Goal: Task Accomplishment & Management: Manage account settings

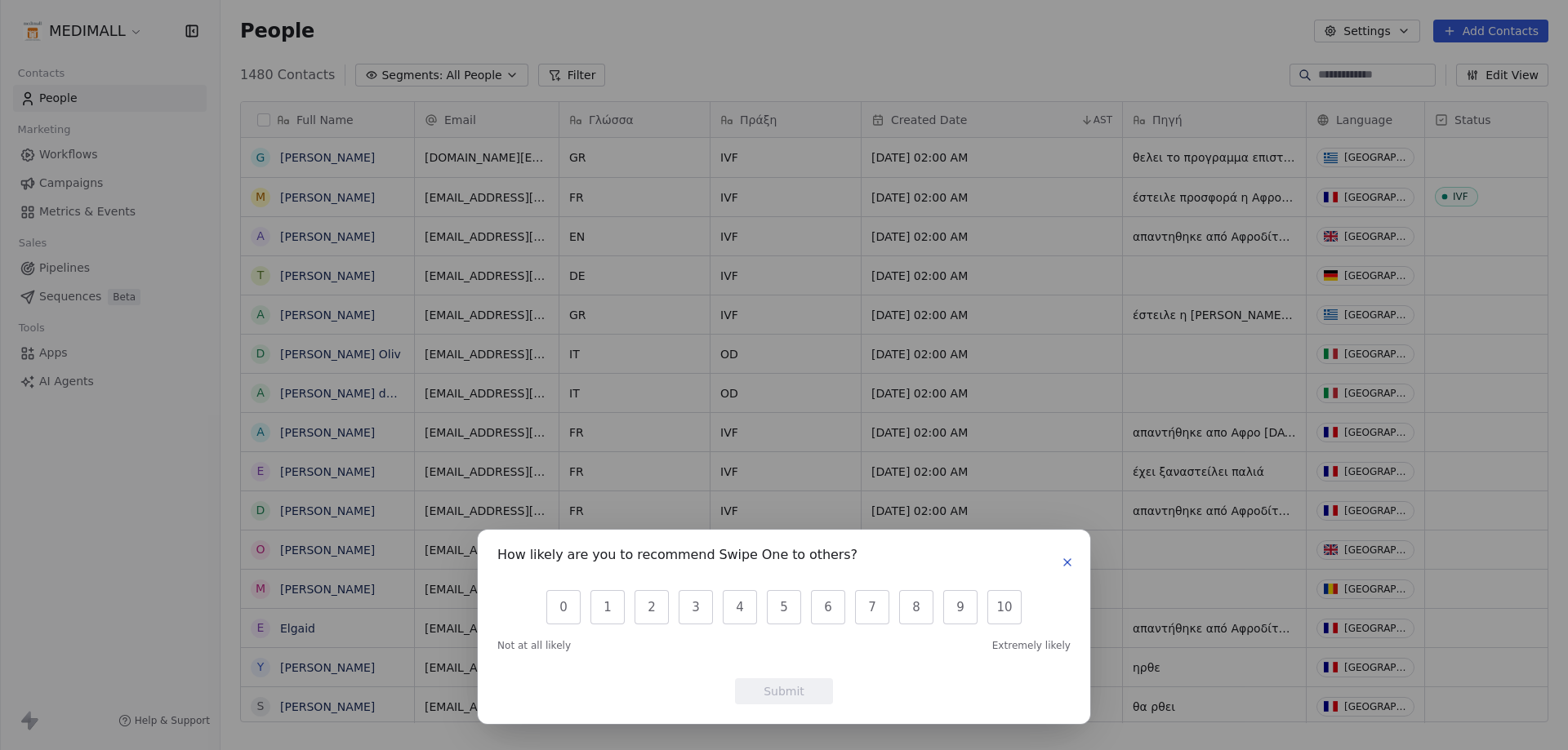
scroll to position [648, 1335]
click at [1060, 563] on button "button" at bounding box center [1068, 563] width 20 height 20
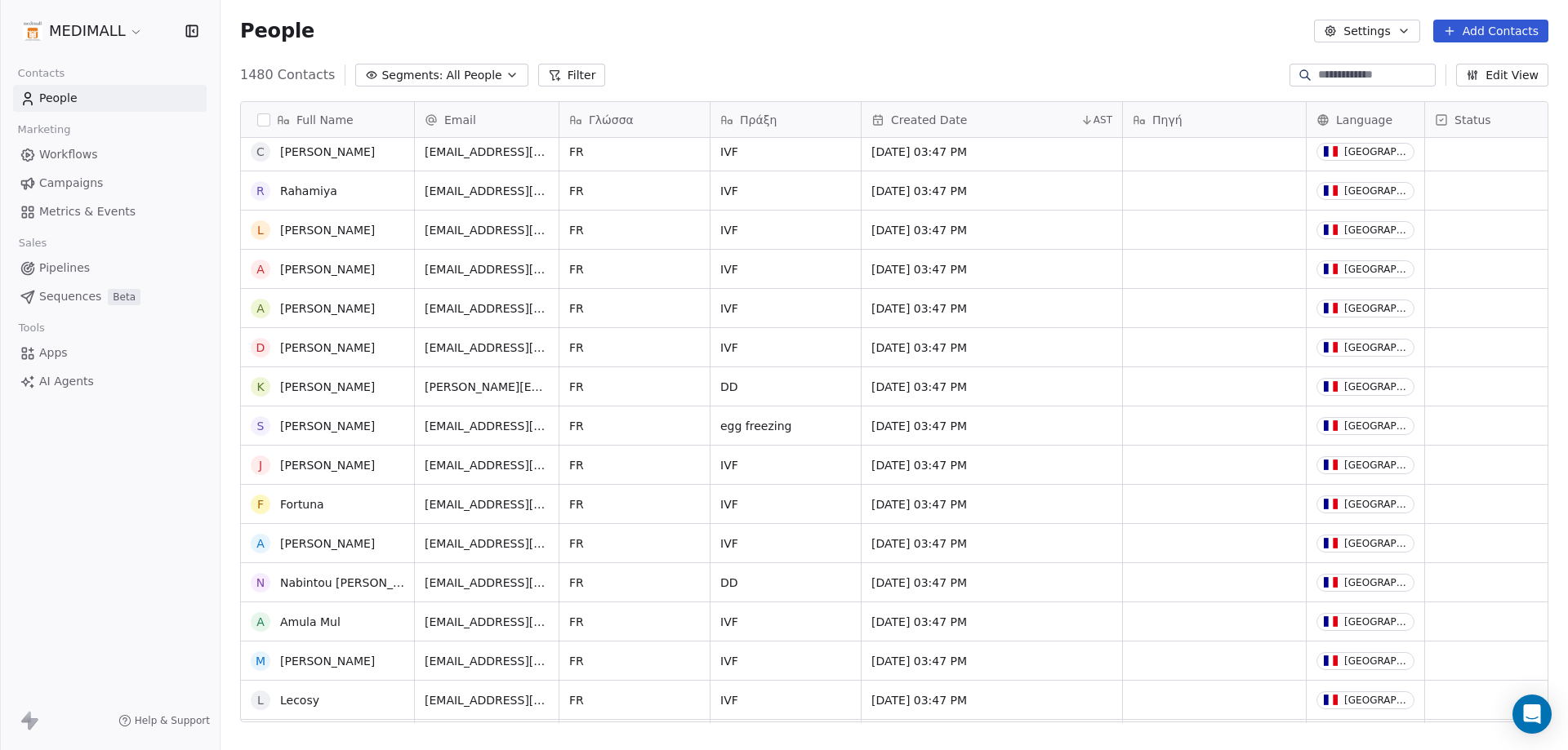
scroll to position [3347, 0]
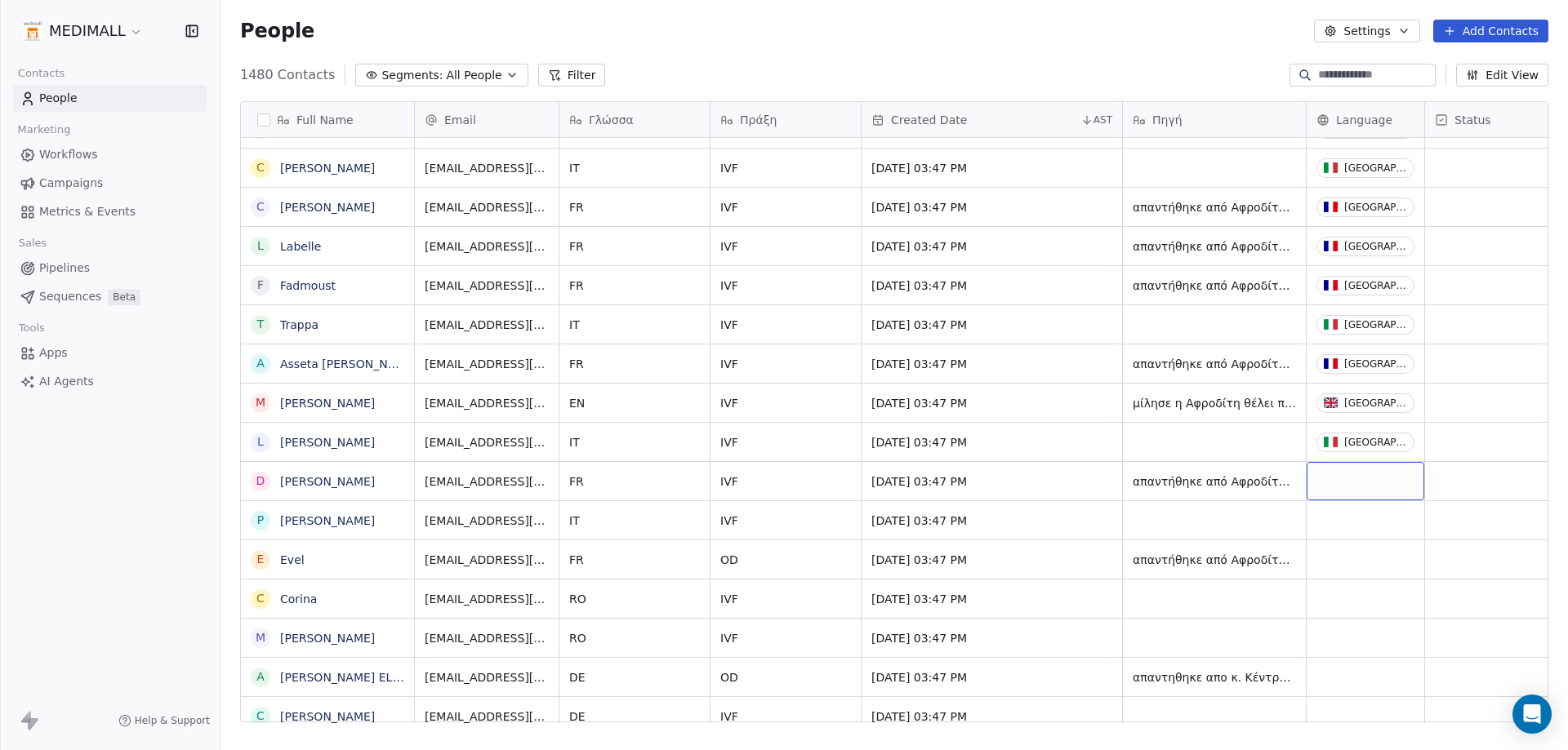
click at [1333, 475] on div "grid" at bounding box center [1365, 480] width 117 height 39
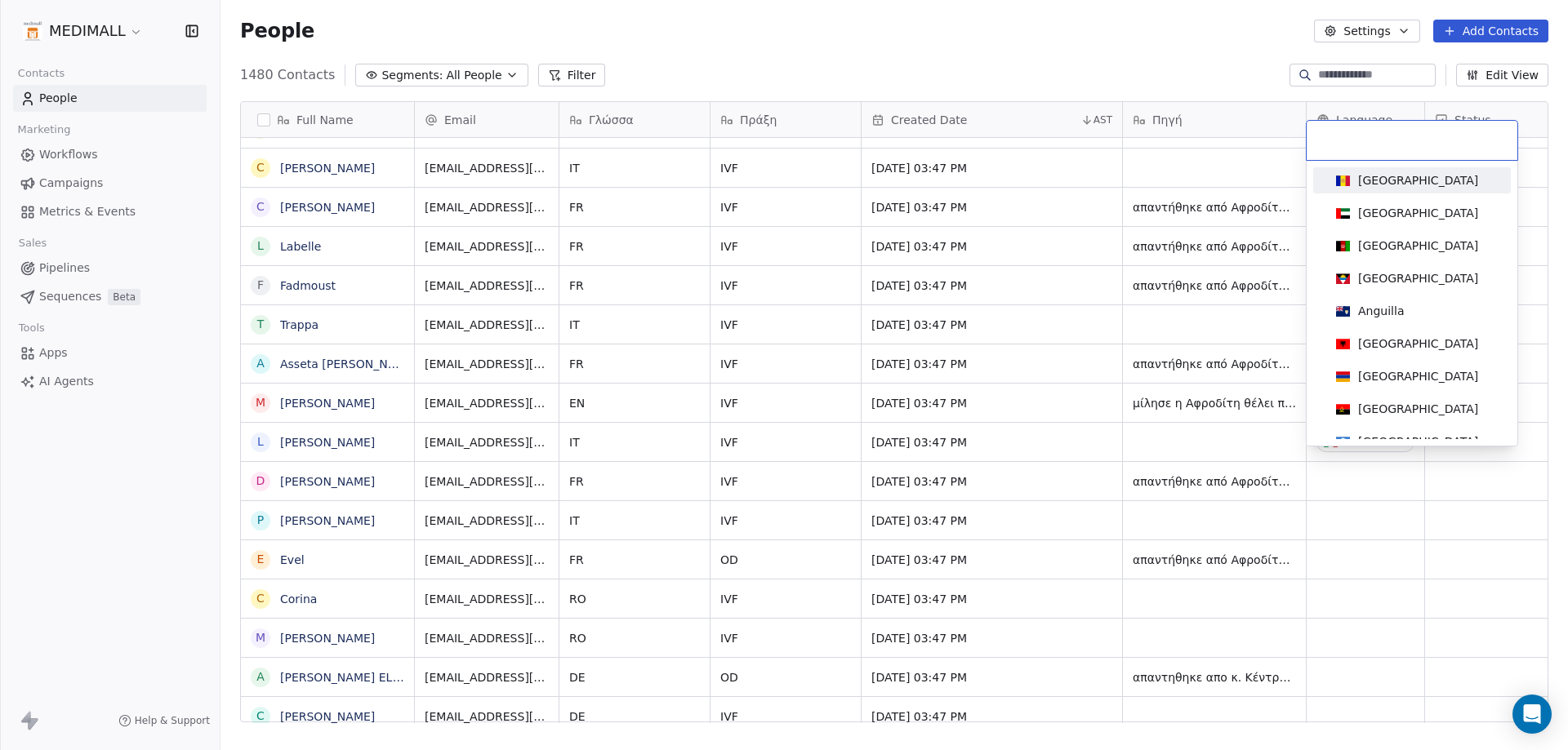
click at [1345, 143] on input at bounding box center [1412, 140] width 191 height 18
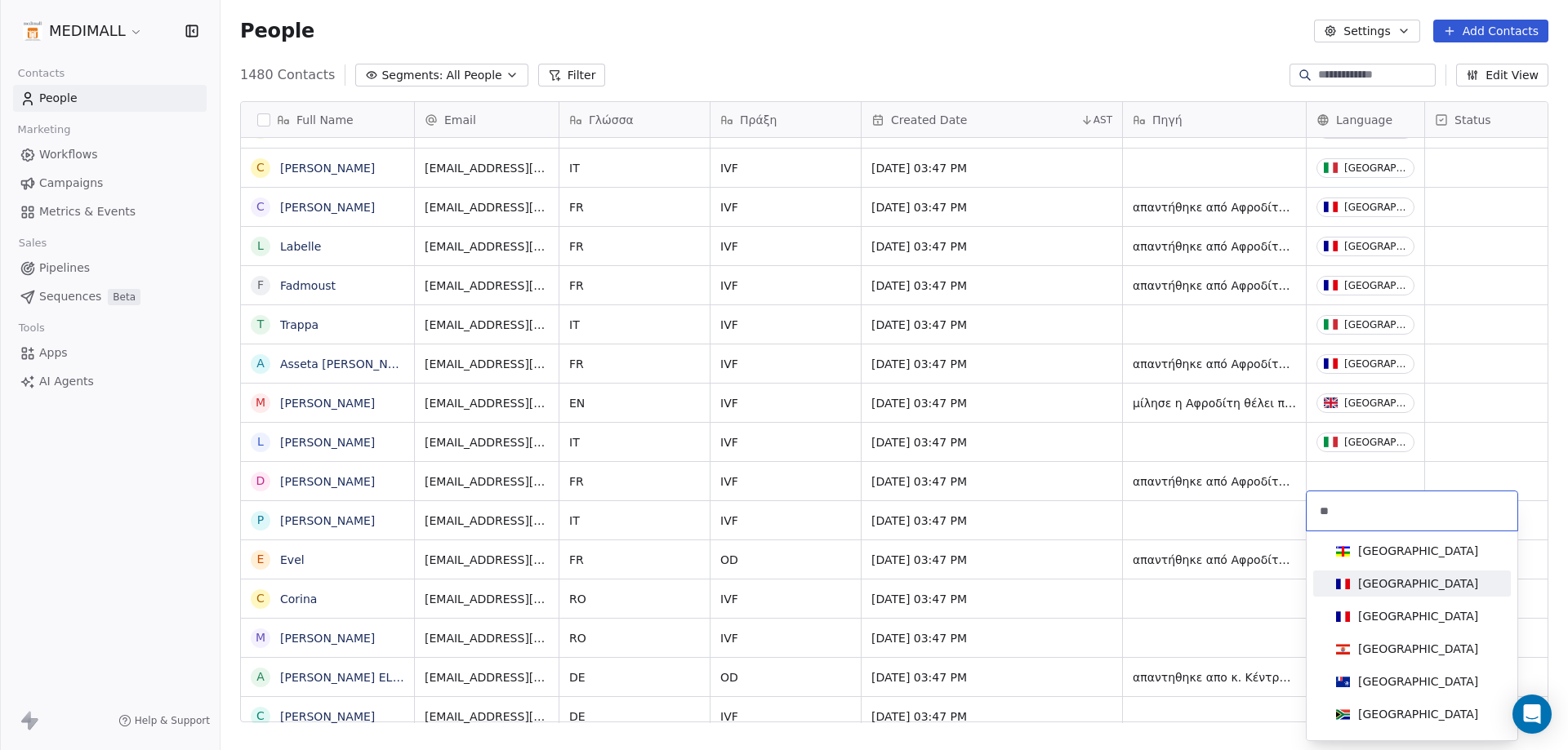
type input "**"
click at [1355, 586] on span "[GEOGRAPHIC_DATA]" at bounding box center [1407, 584] width 155 height 18
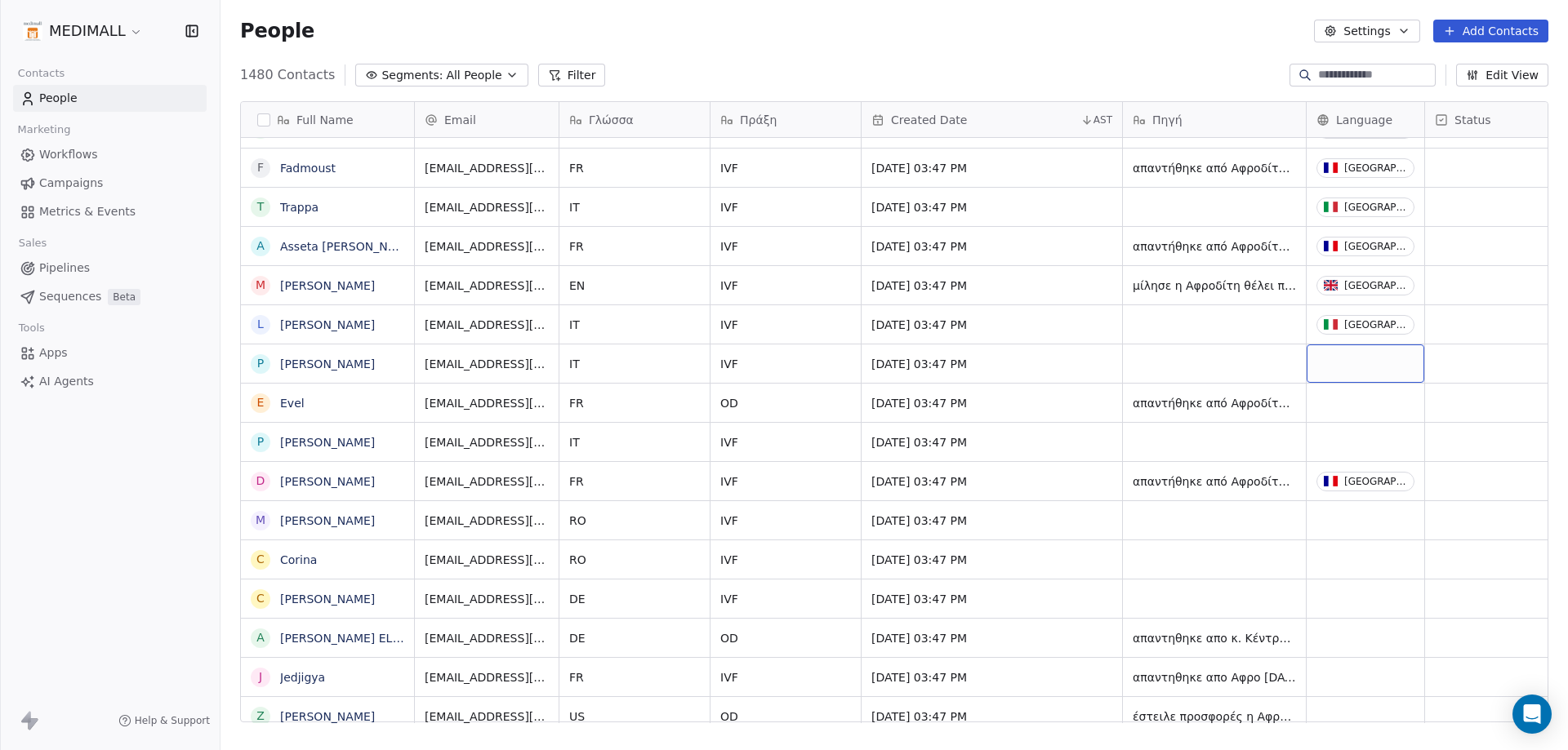
click at [1359, 357] on div "grid" at bounding box center [1365, 363] width 117 height 39
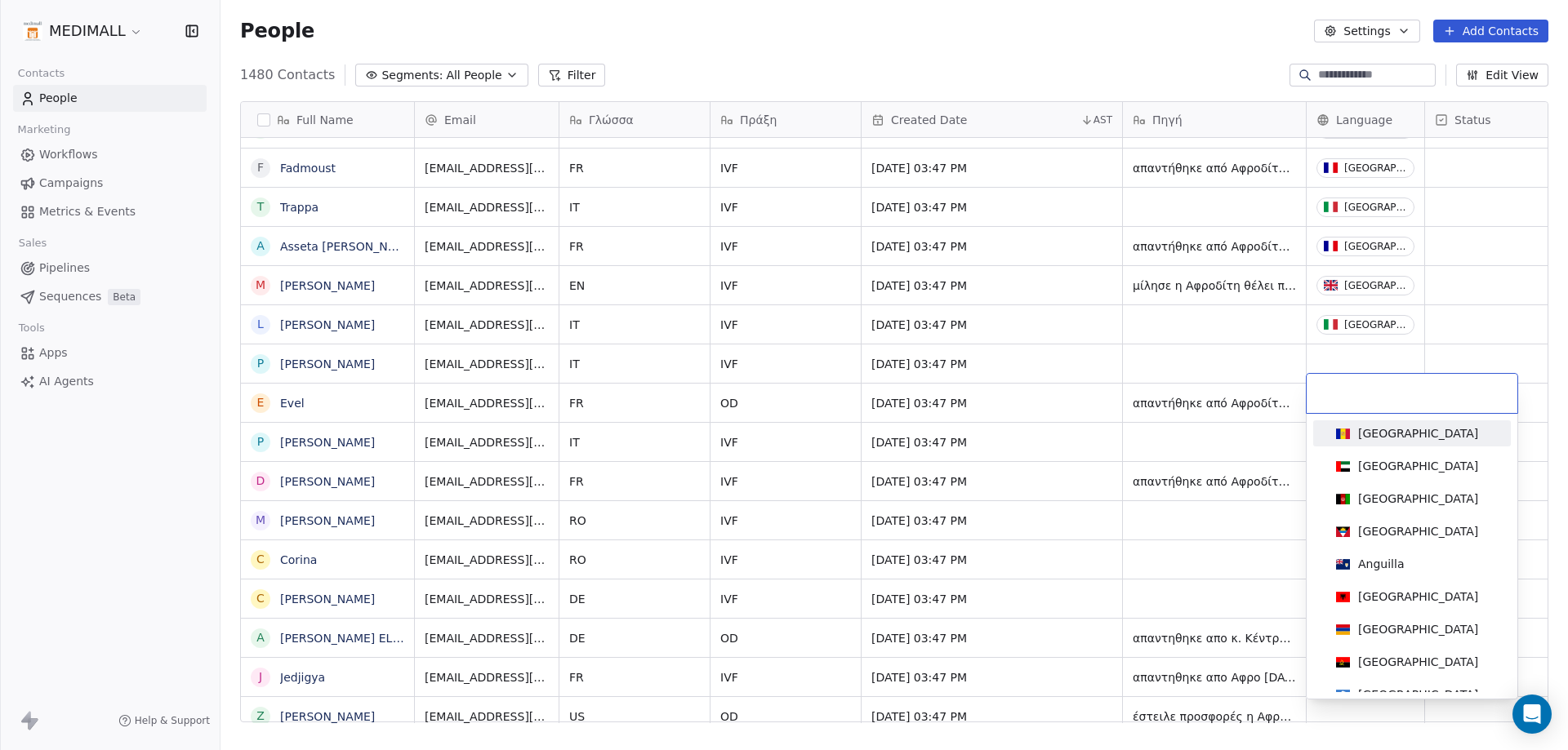
click at [1366, 382] on div at bounding box center [1412, 393] width 211 height 39
click at [1377, 398] on input at bounding box center [1412, 394] width 191 height 18
type input "**"
click at [1401, 636] on div "[GEOGRAPHIC_DATA]" at bounding box center [1412, 630] width 165 height 18
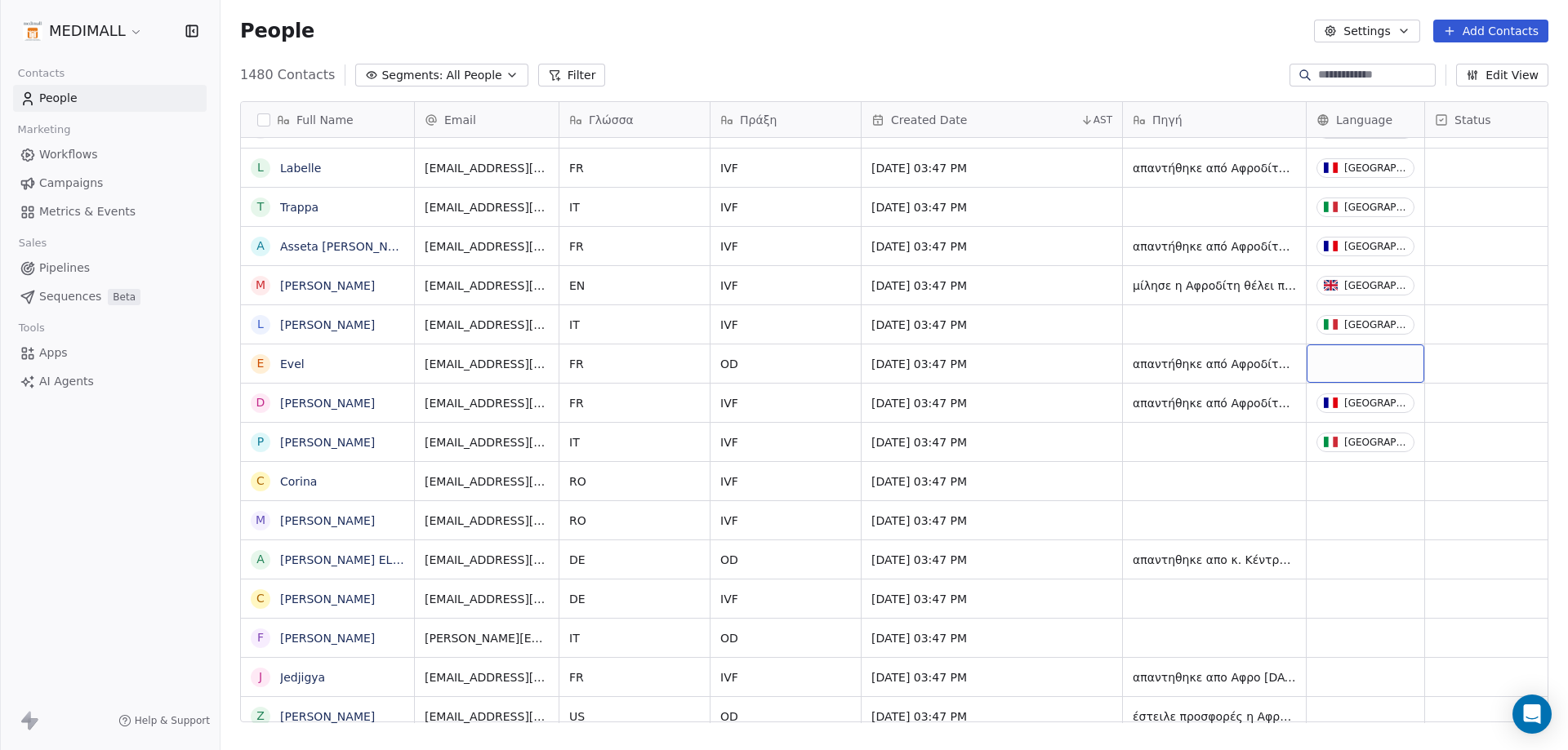
click at [1325, 344] on div "grid" at bounding box center [1365, 363] width 117 height 39
type input "***"
click at [1473, 448] on div "[GEOGRAPHIC_DATA]" at bounding box center [1412, 437] width 198 height 33
click at [1367, 441] on div "[GEOGRAPHIC_DATA]" at bounding box center [1418, 434] width 120 height 16
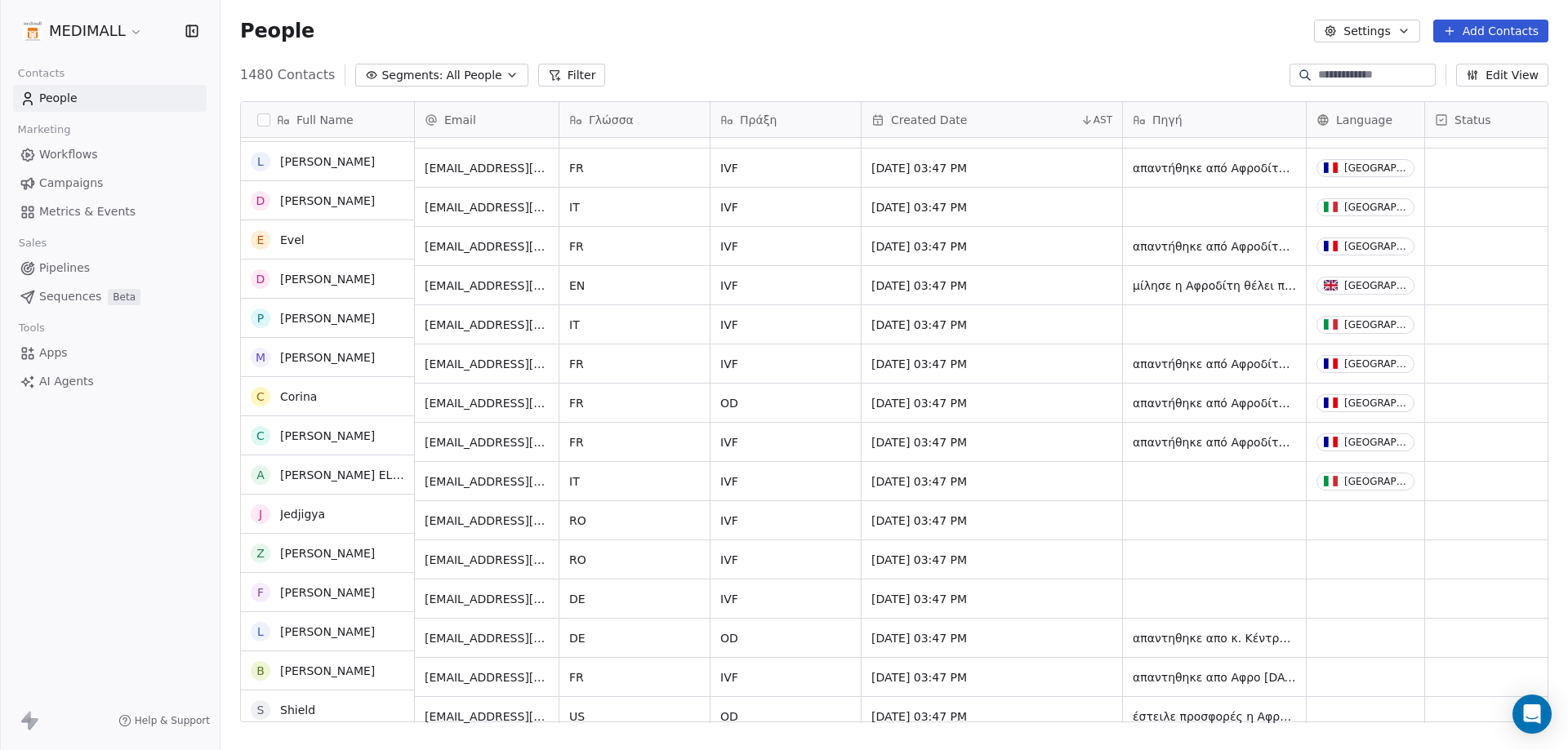
scroll to position [9714, 0]
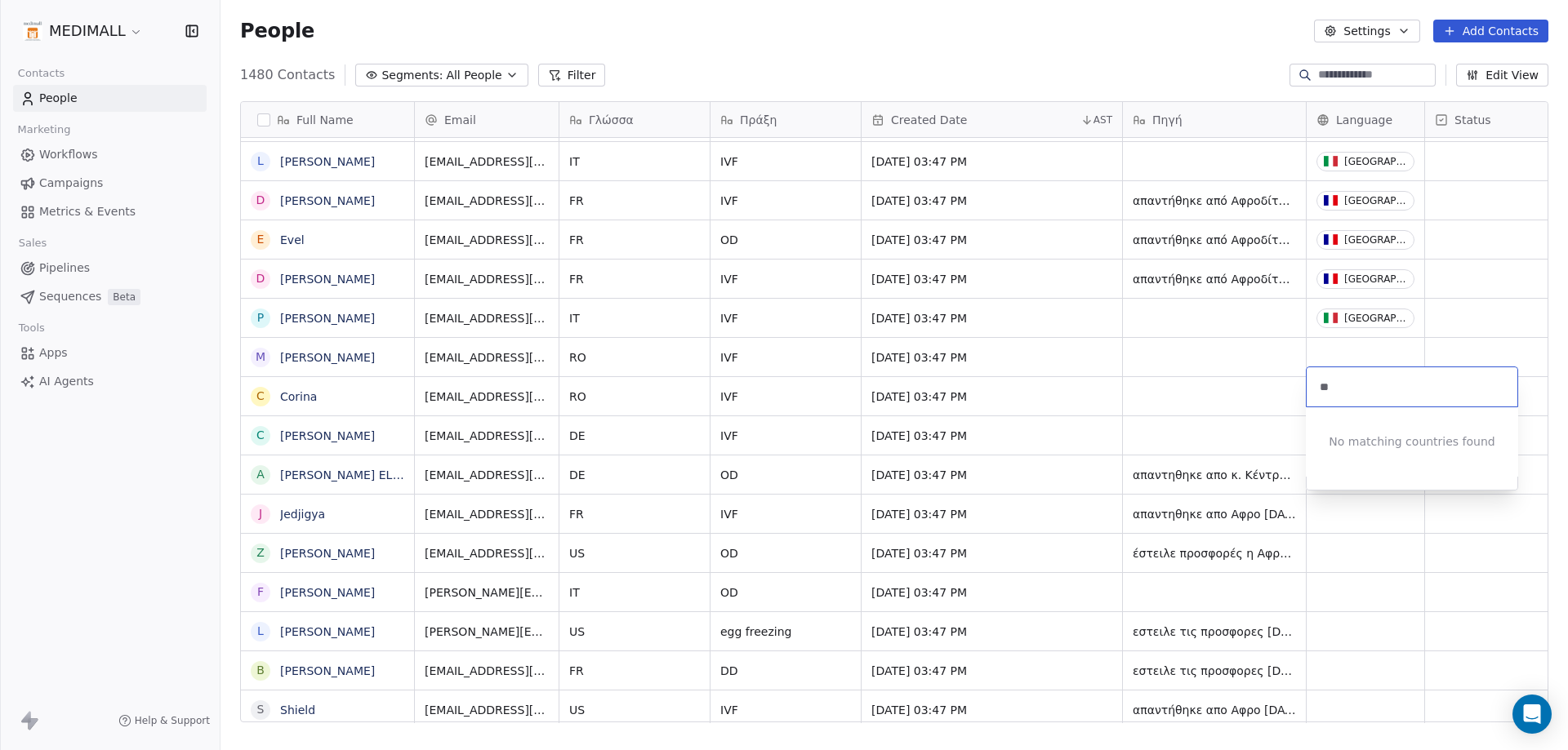
type input "*"
type input "****"
click at [1372, 437] on div "[GEOGRAPHIC_DATA]" at bounding box center [1411, 427] width 184 height 26
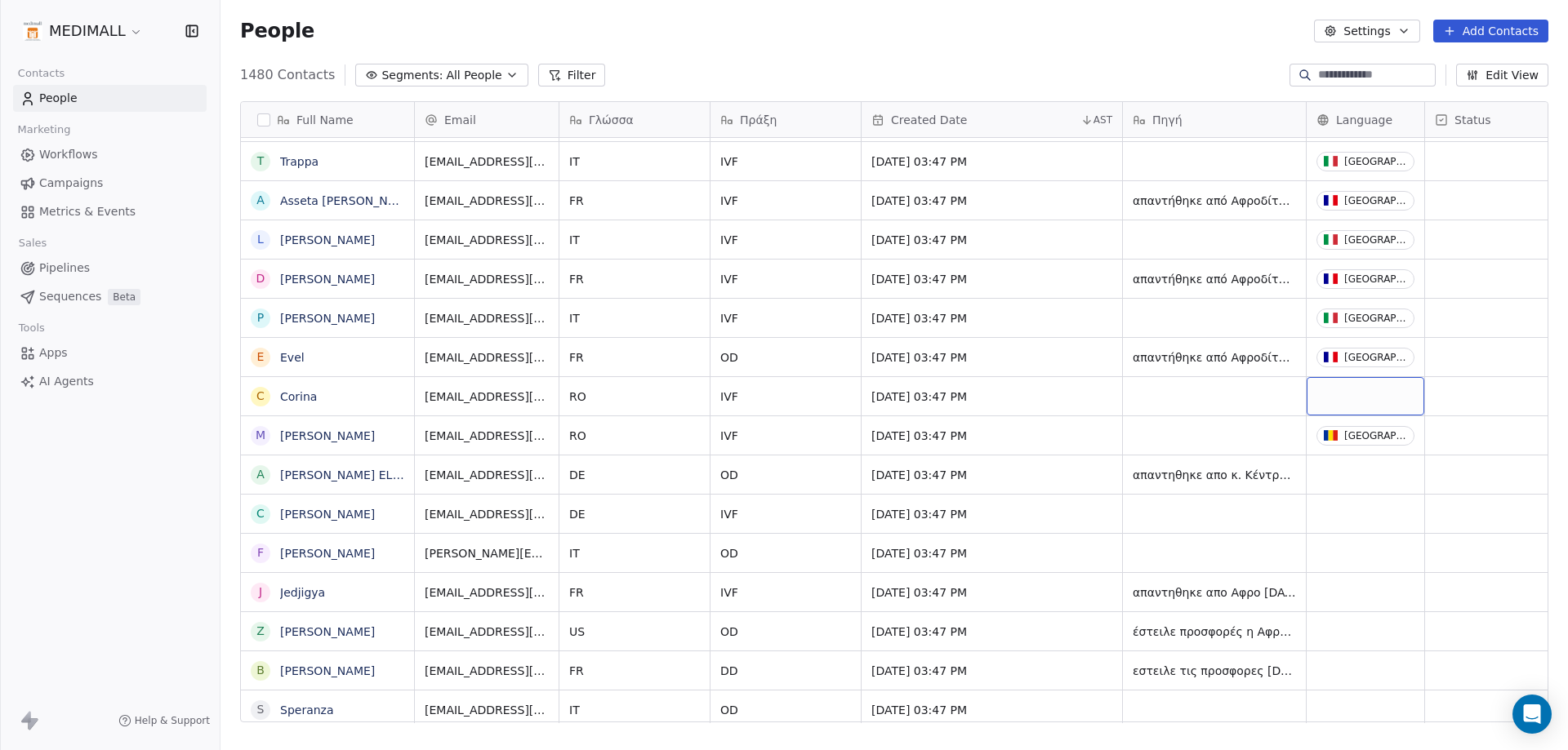
click at [1325, 388] on div "grid" at bounding box center [1365, 396] width 117 height 39
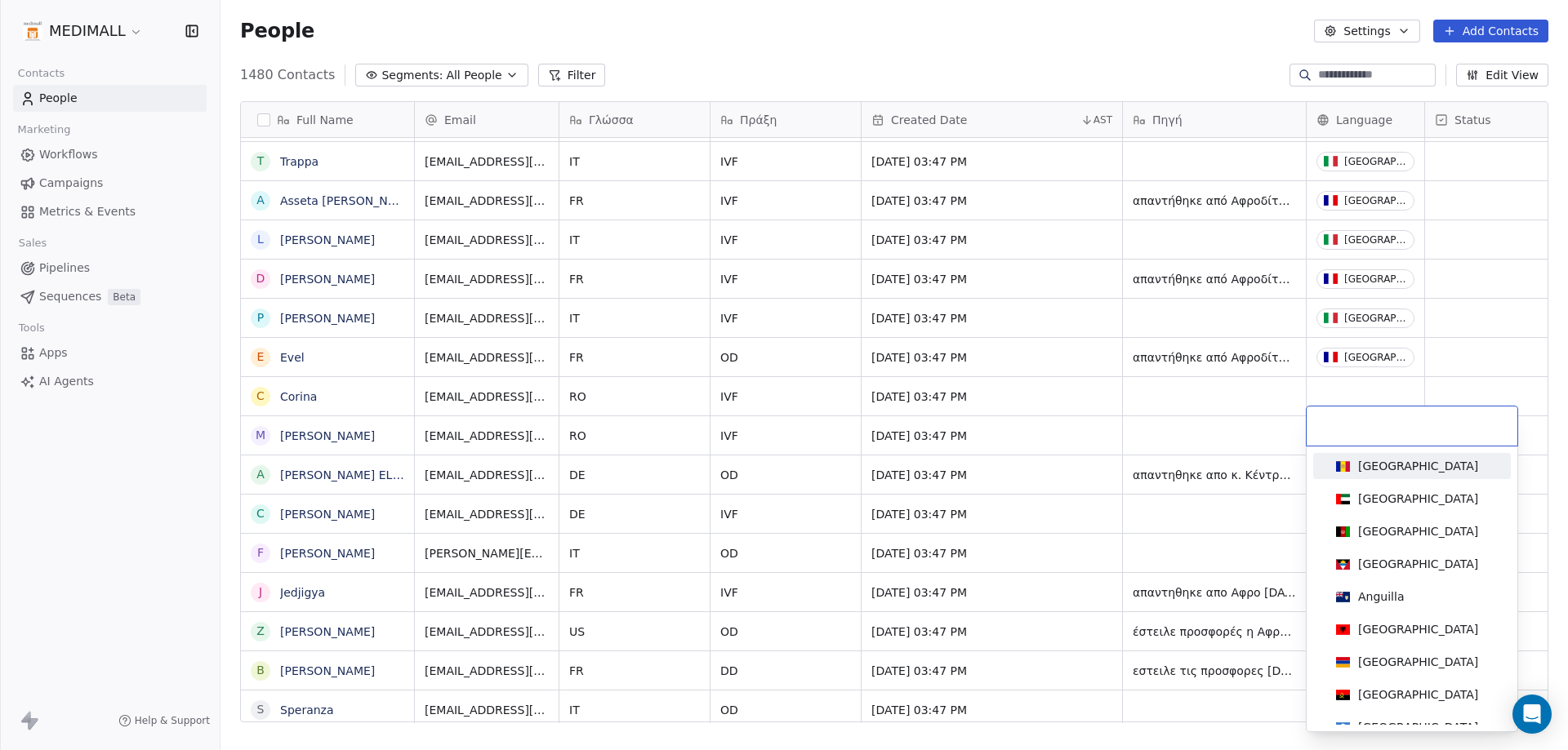
click at [1356, 383] on html "MEDIMALL Contacts People Marketing Workflows Campaigns Metrics & Events Sales P…" at bounding box center [784, 375] width 1568 height 750
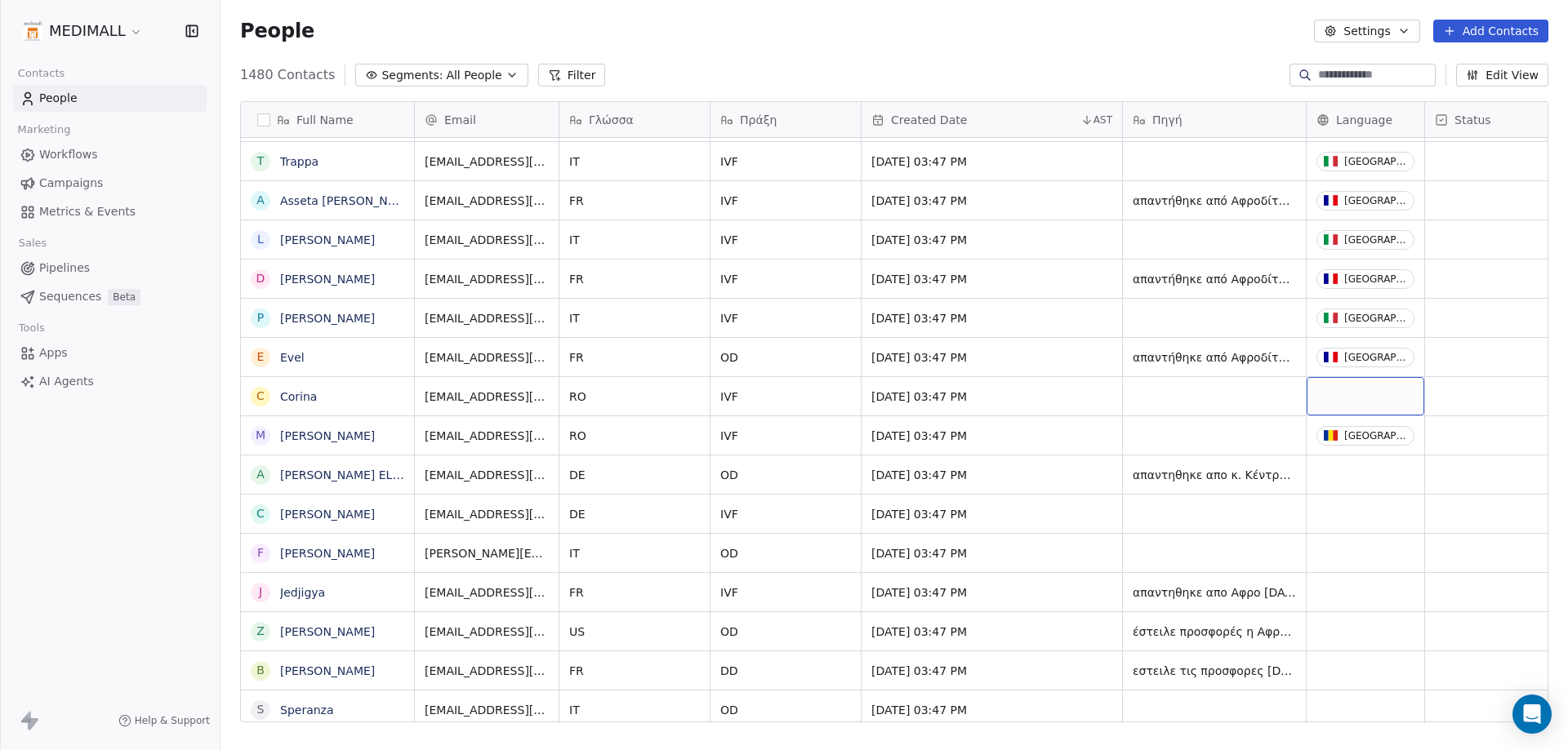
click at [1332, 378] on div "grid" at bounding box center [1365, 396] width 117 height 39
click at [1332, 379] on div "grid" at bounding box center [1365, 396] width 117 height 39
type input "*****"
click at [1409, 462] on span "[GEOGRAPHIC_DATA]" at bounding box center [1407, 467] width 155 height 18
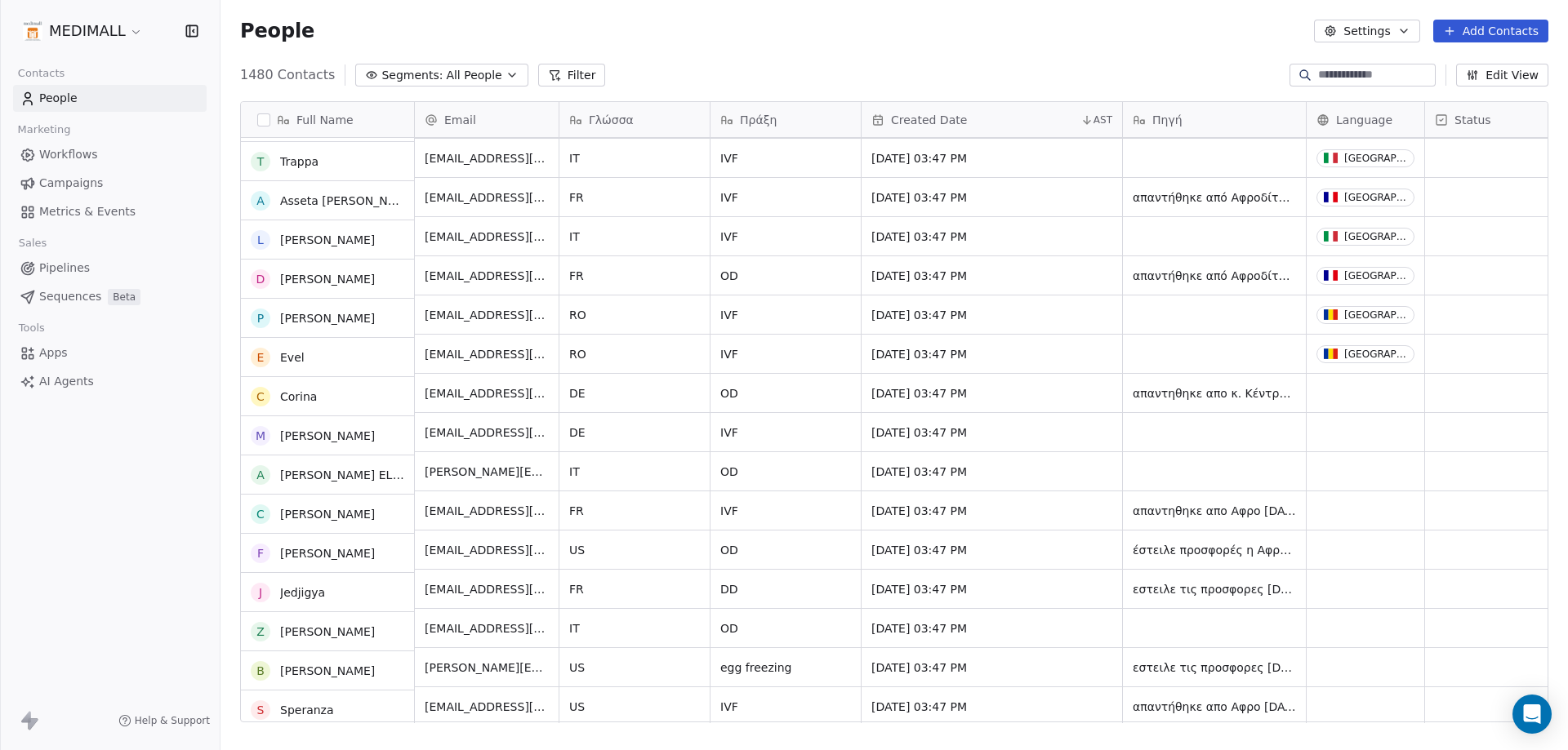
scroll to position [9796, 0]
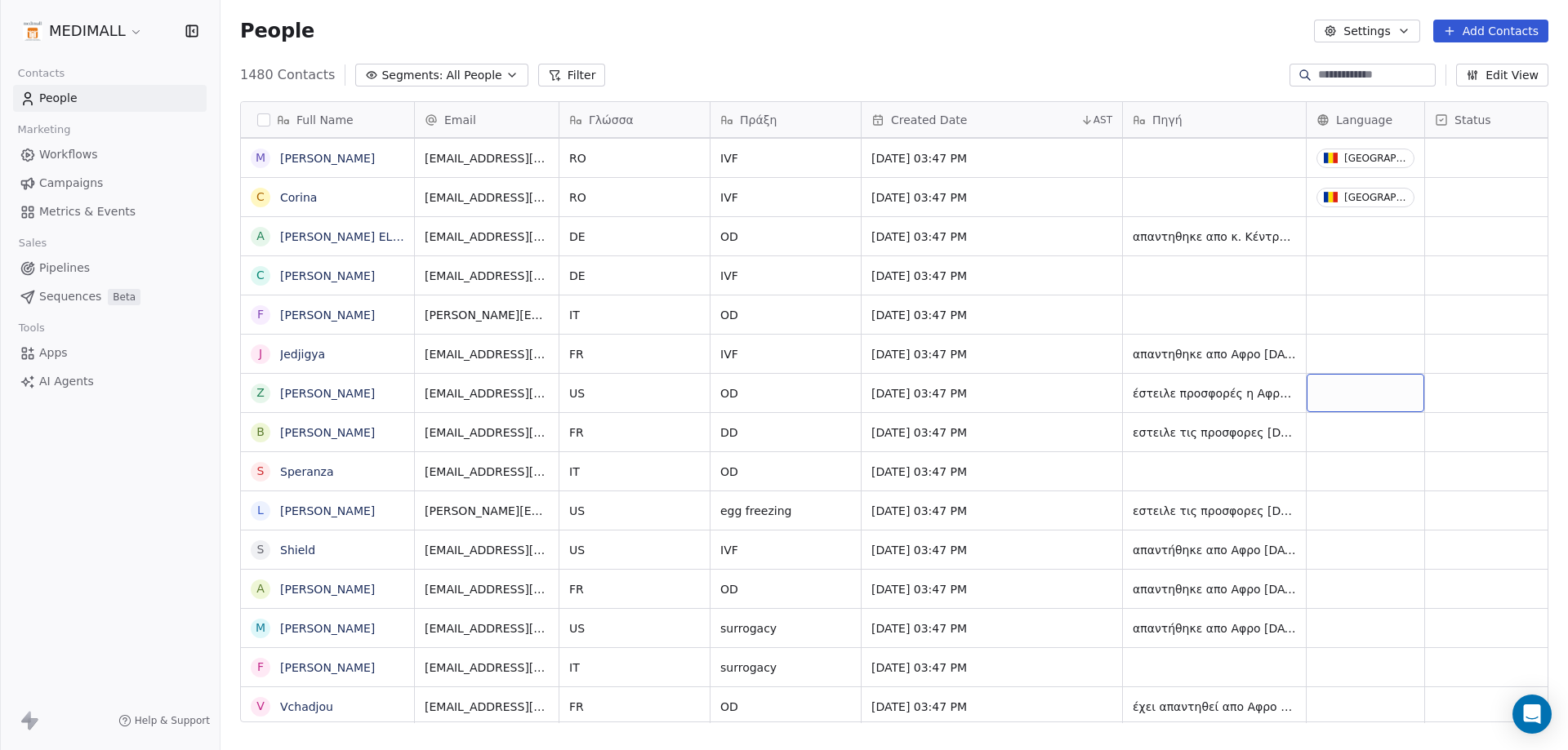
click at [1363, 394] on div "grid" at bounding box center [1365, 393] width 117 height 39
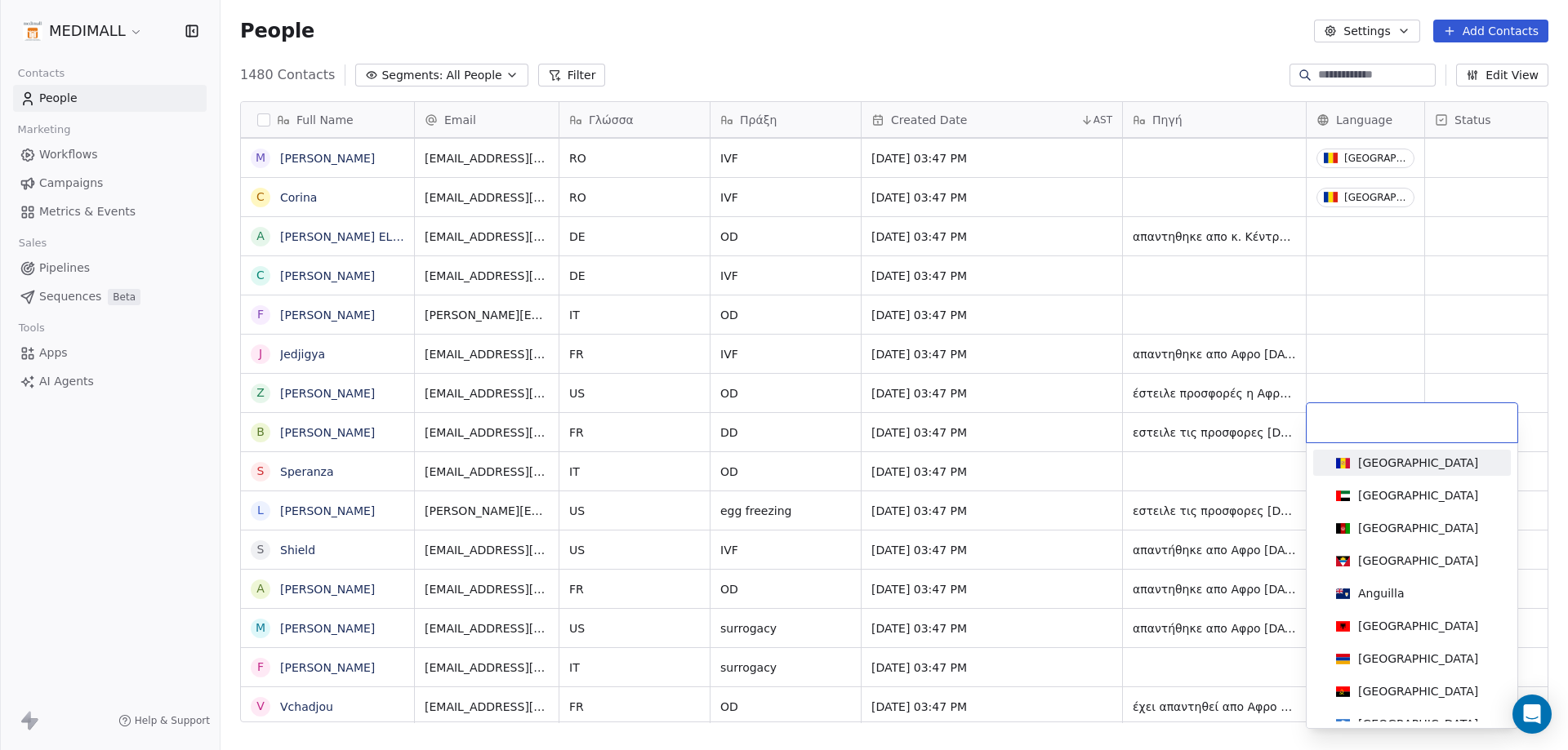
click at [1356, 229] on html "MEDIMALL Contacts People Marketing Workflows Campaigns Metrics & Events Sales P…" at bounding box center [784, 375] width 1568 height 750
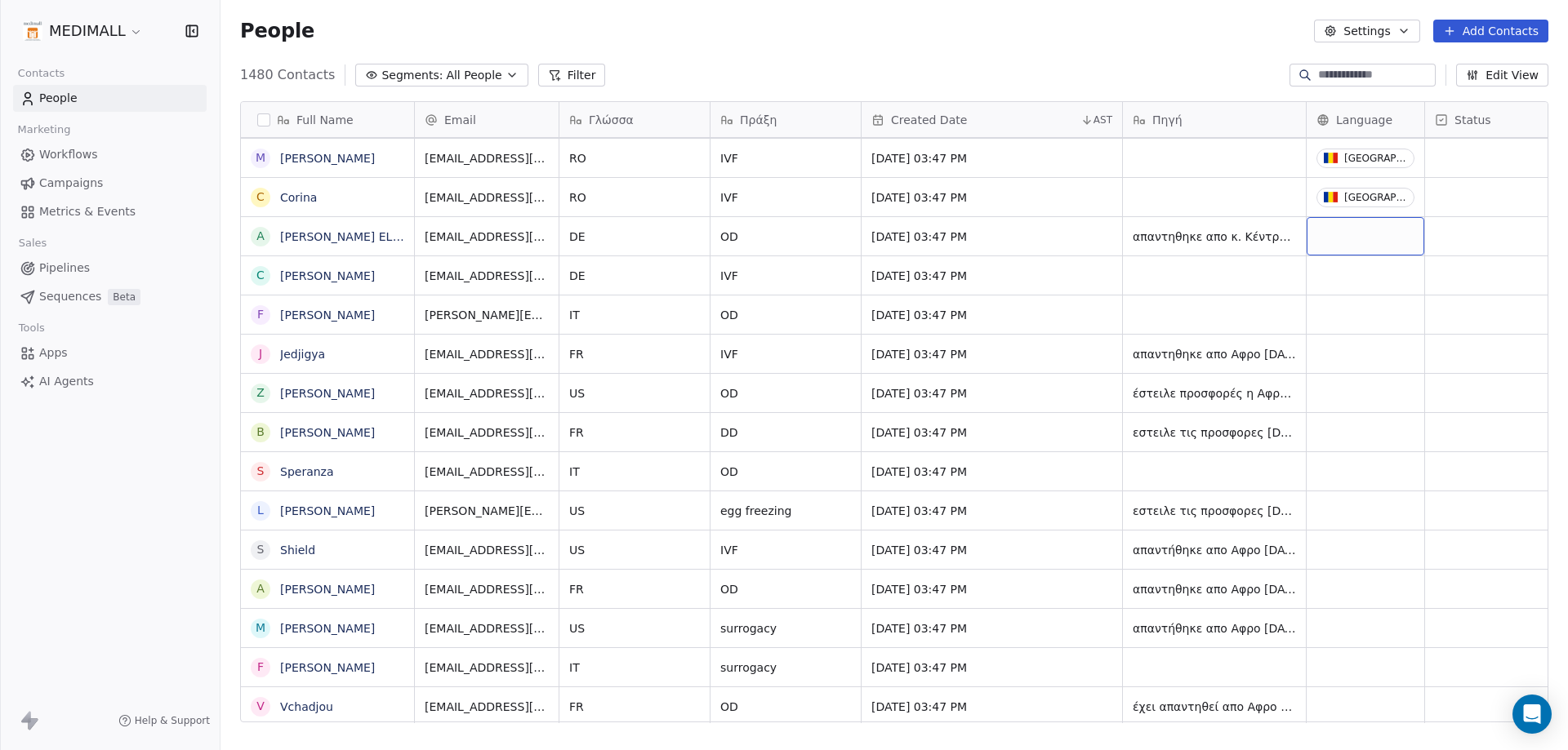
click at [1356, 229] on div "grid" at bounding box center [1365, 236] width 117 height 39
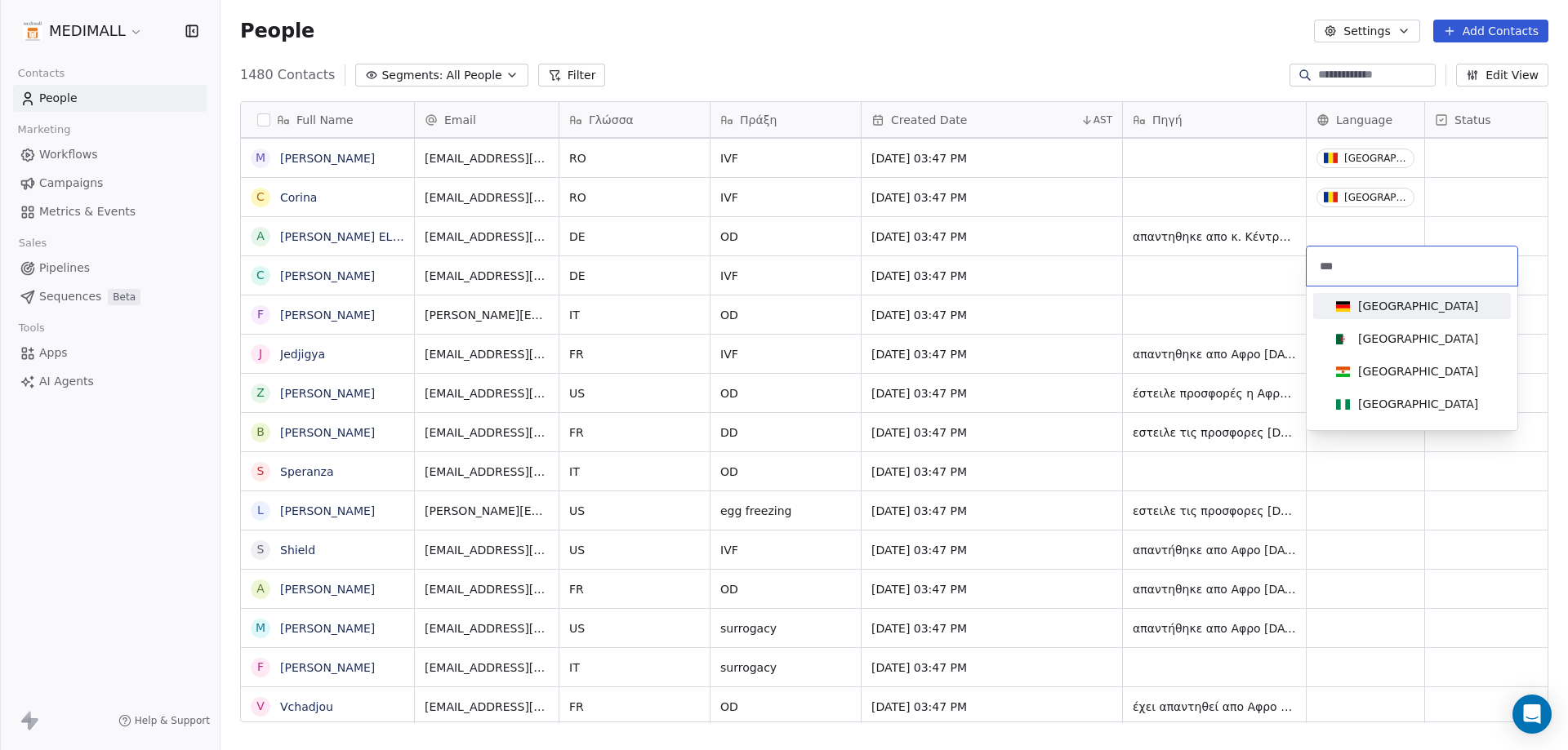
type input "***"
click at [1387, 311] on div "[GEOGRAPHIC_DATA]" at bounding box center [1418, 306] width 120 height 16
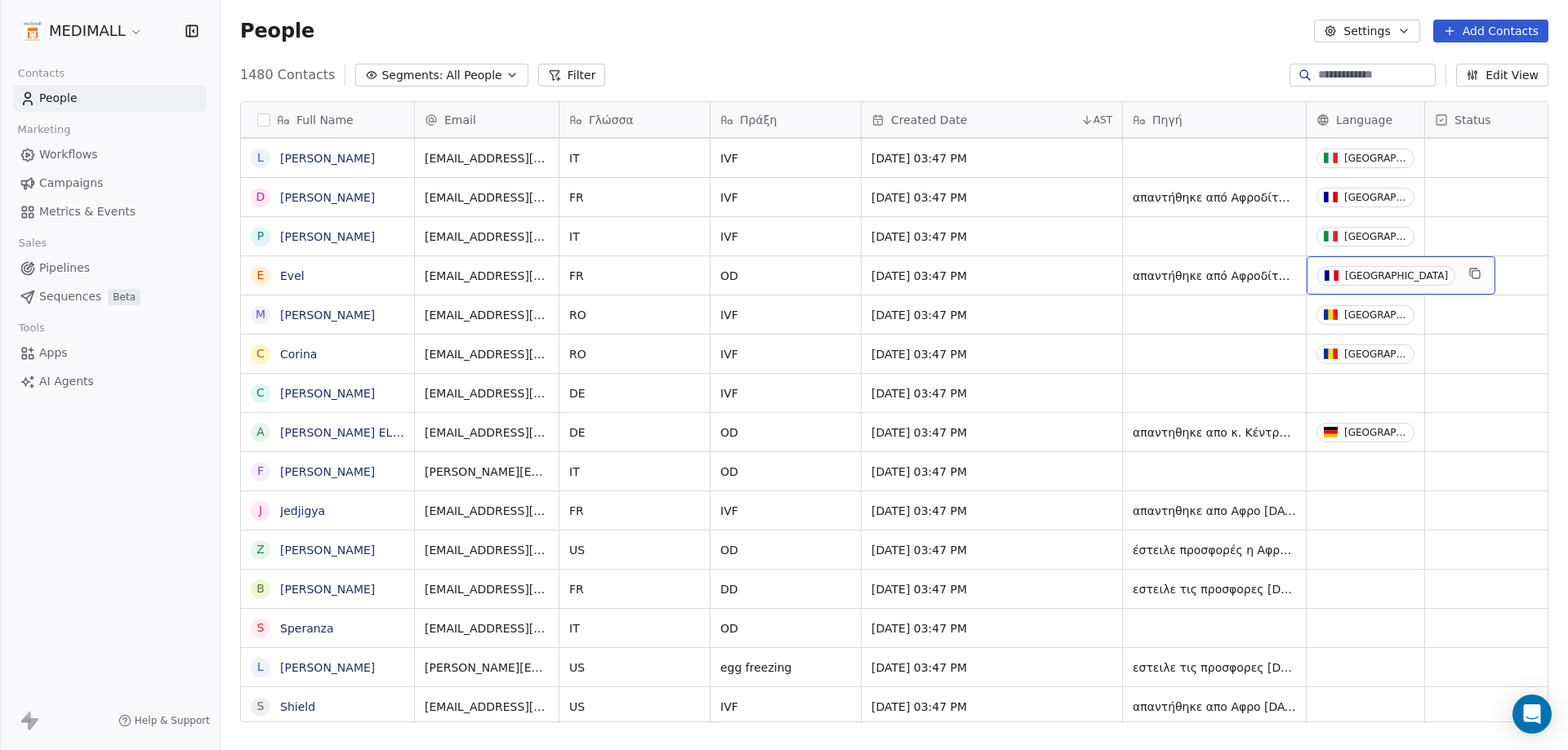
click at [1352, 271] on div "[GEOGRAPHIC_DATA]" at bounding box center [1396, 276] width 102 height 11
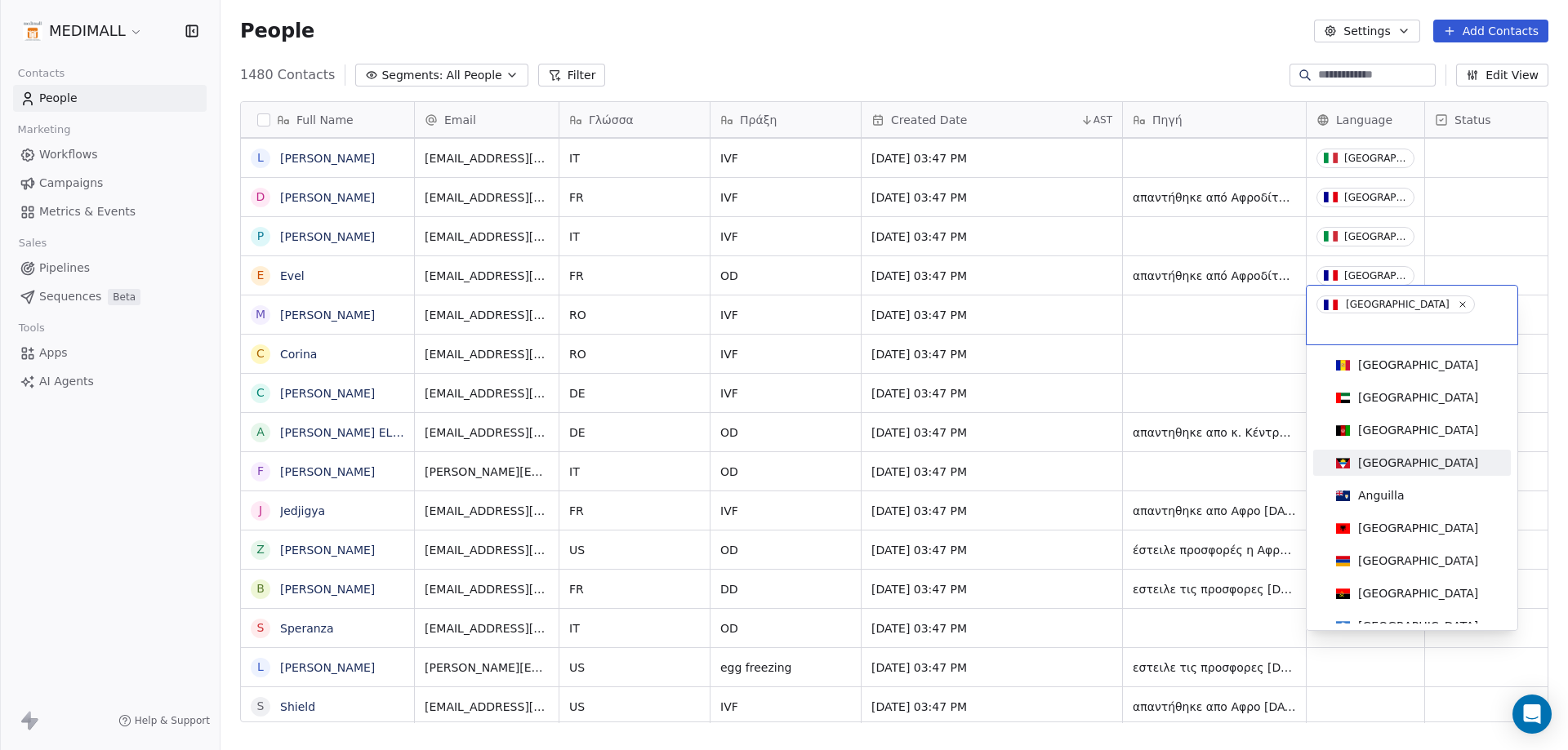
click at [1035, 520] on html "MEDIMALL Contacts People Marketing Workflows Campaigns Metrics & Events Sales P…" at bounding box center [784, 375] width 1568 height 750
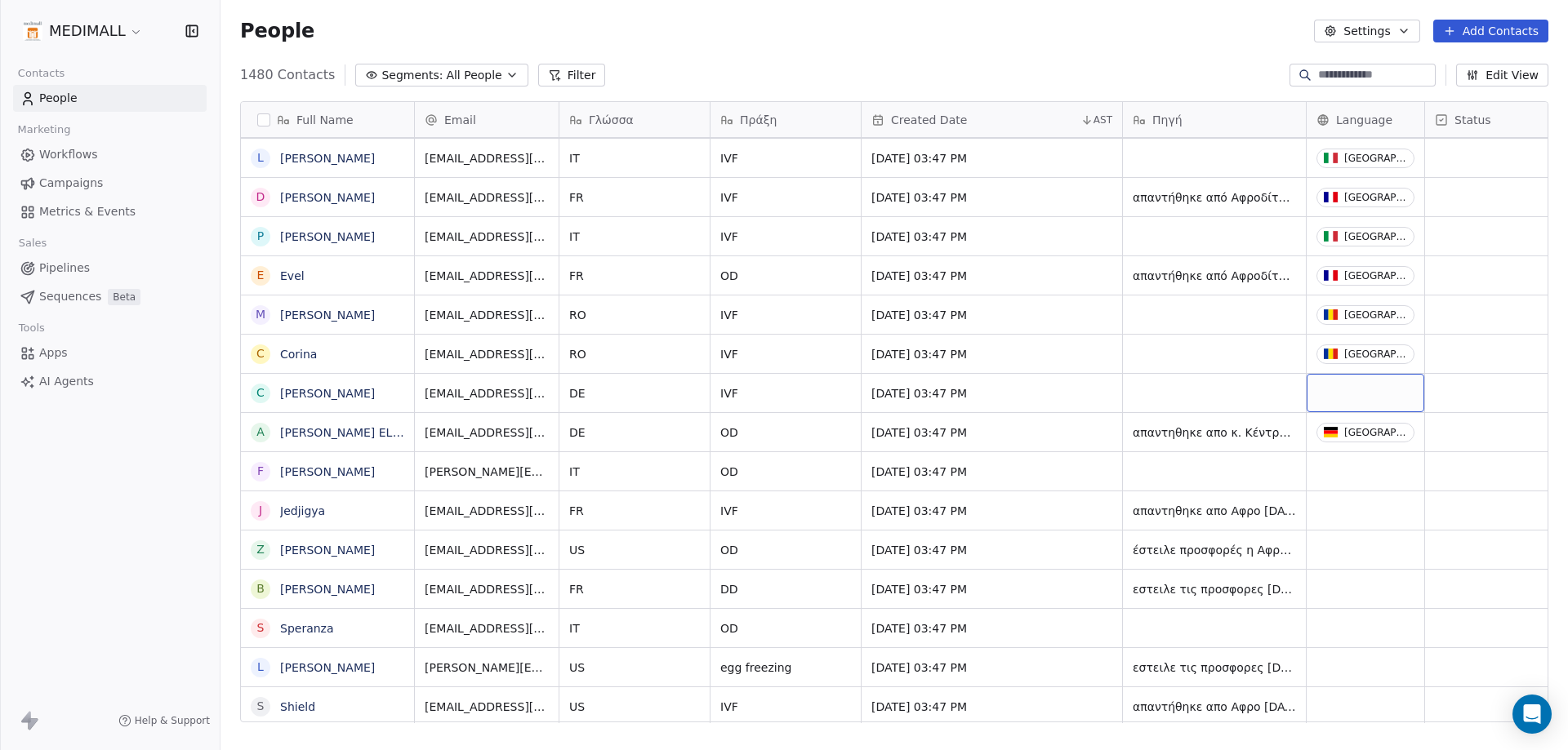
click at [1395, 381] on div "grid" at bounding box center [1365, 393] width 117 height 39
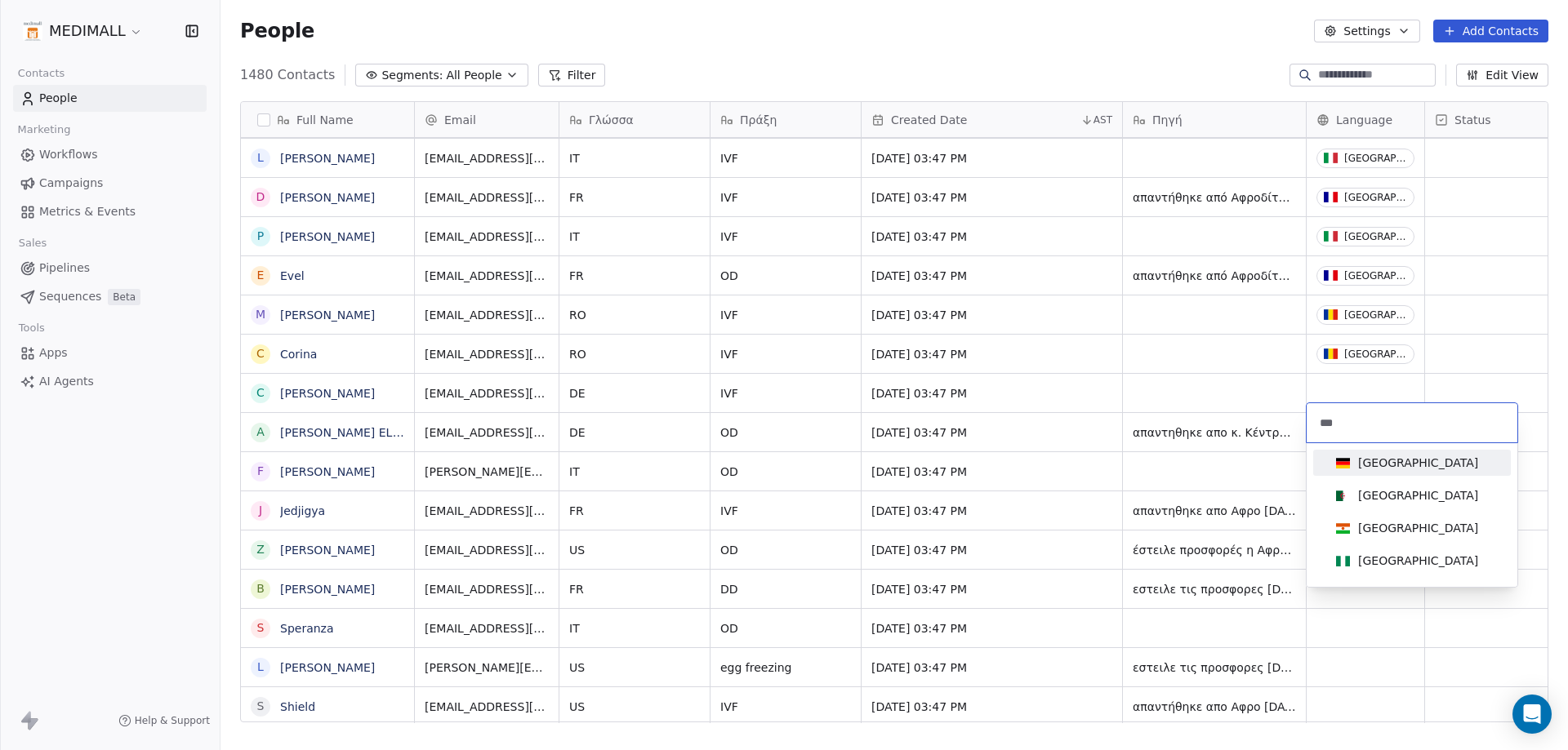
type input "***"
click at [1353, 473] on div "[GEOGRAPHIC_DATA]" at bounding box center [1411, 463] width 184 height 26
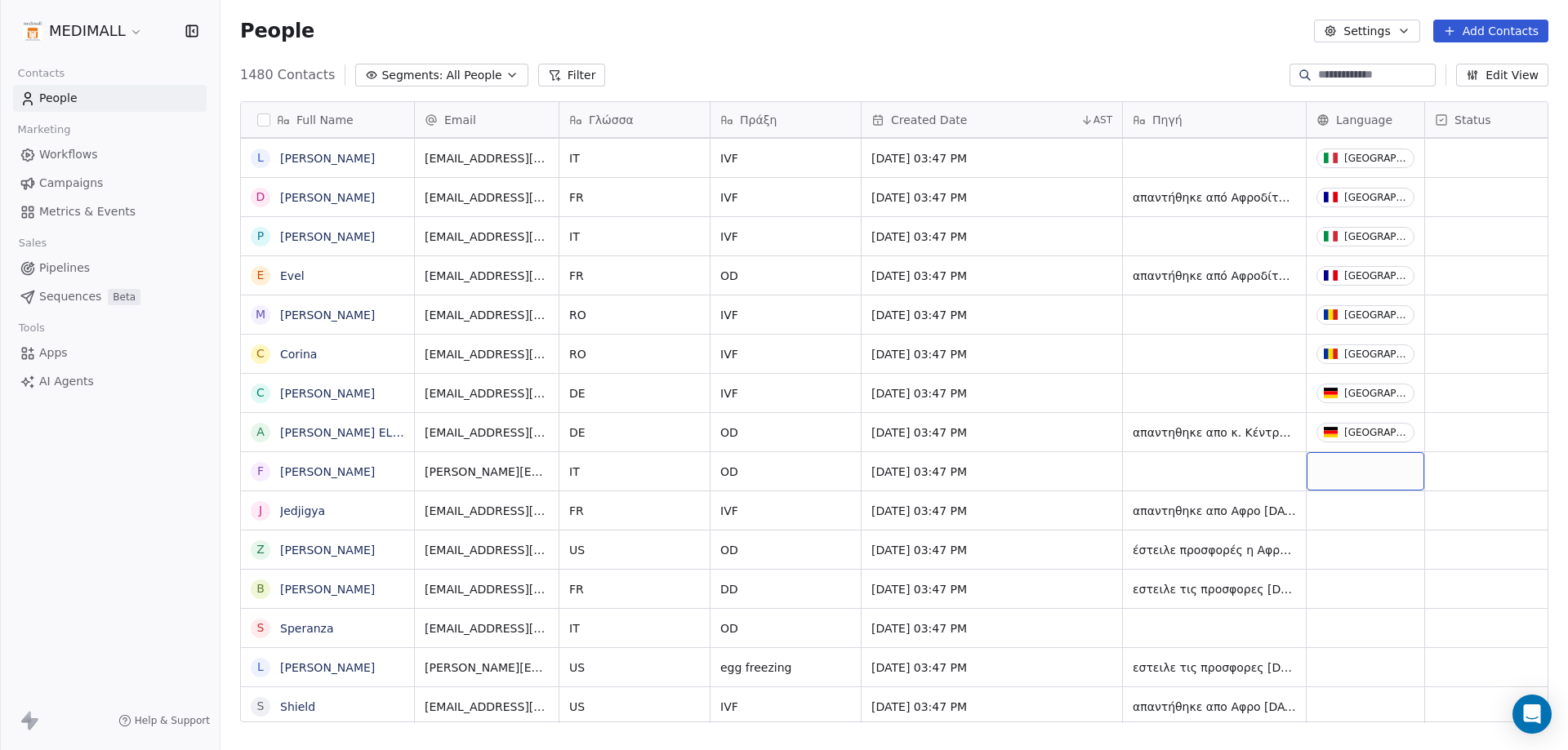
click at [1350, 459] on div "grid" at bounding box center [1365, 471] width 117 height 39
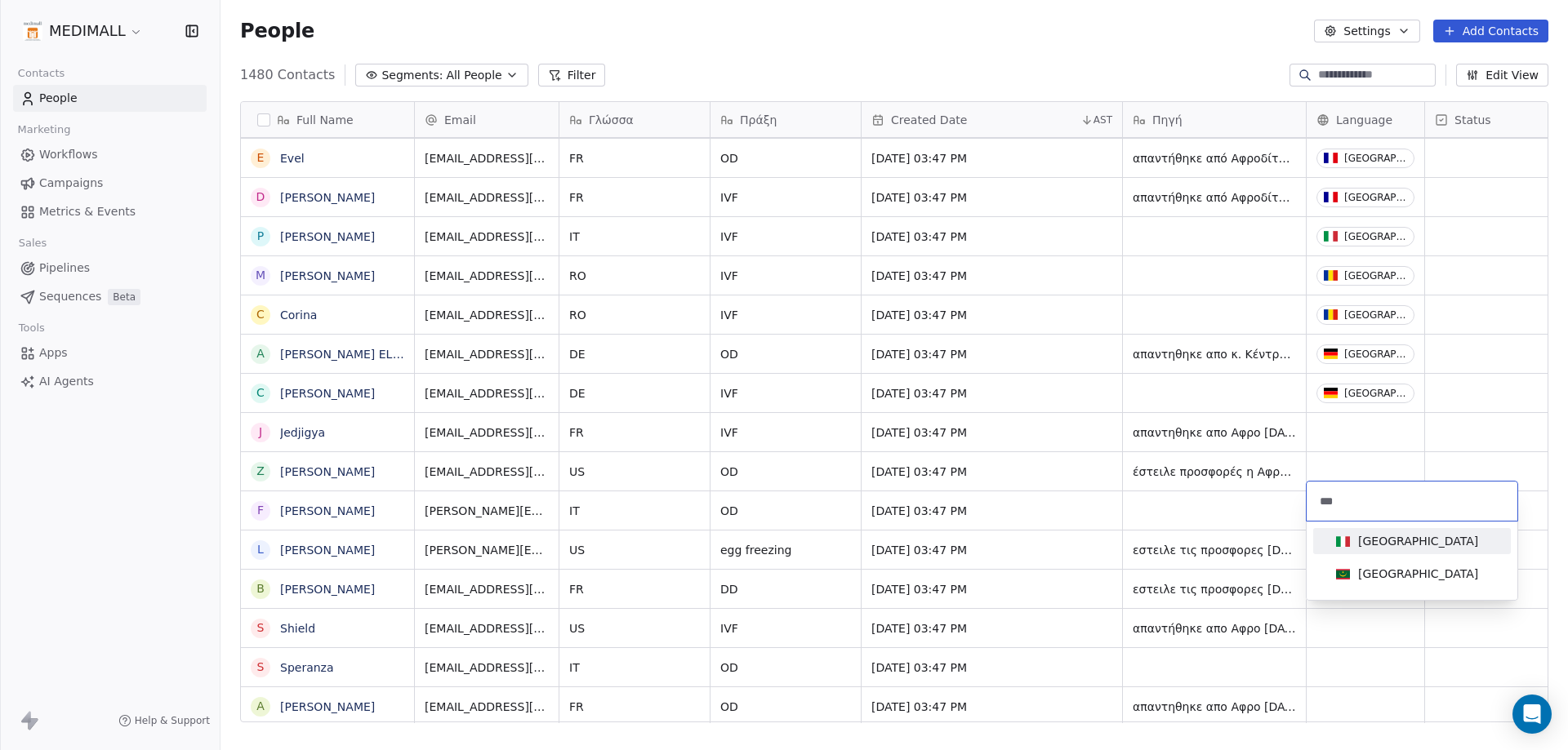
type input "***"
drag, startPoint x: 1356, startPoint y: 537, endPoint x: 1336, endPoint y: 501, distance: 41.2
click at [1356, 539] on span "[GEOGRAPHIC_DATA]" at bounding box center [1407, 541] width 155 height 18
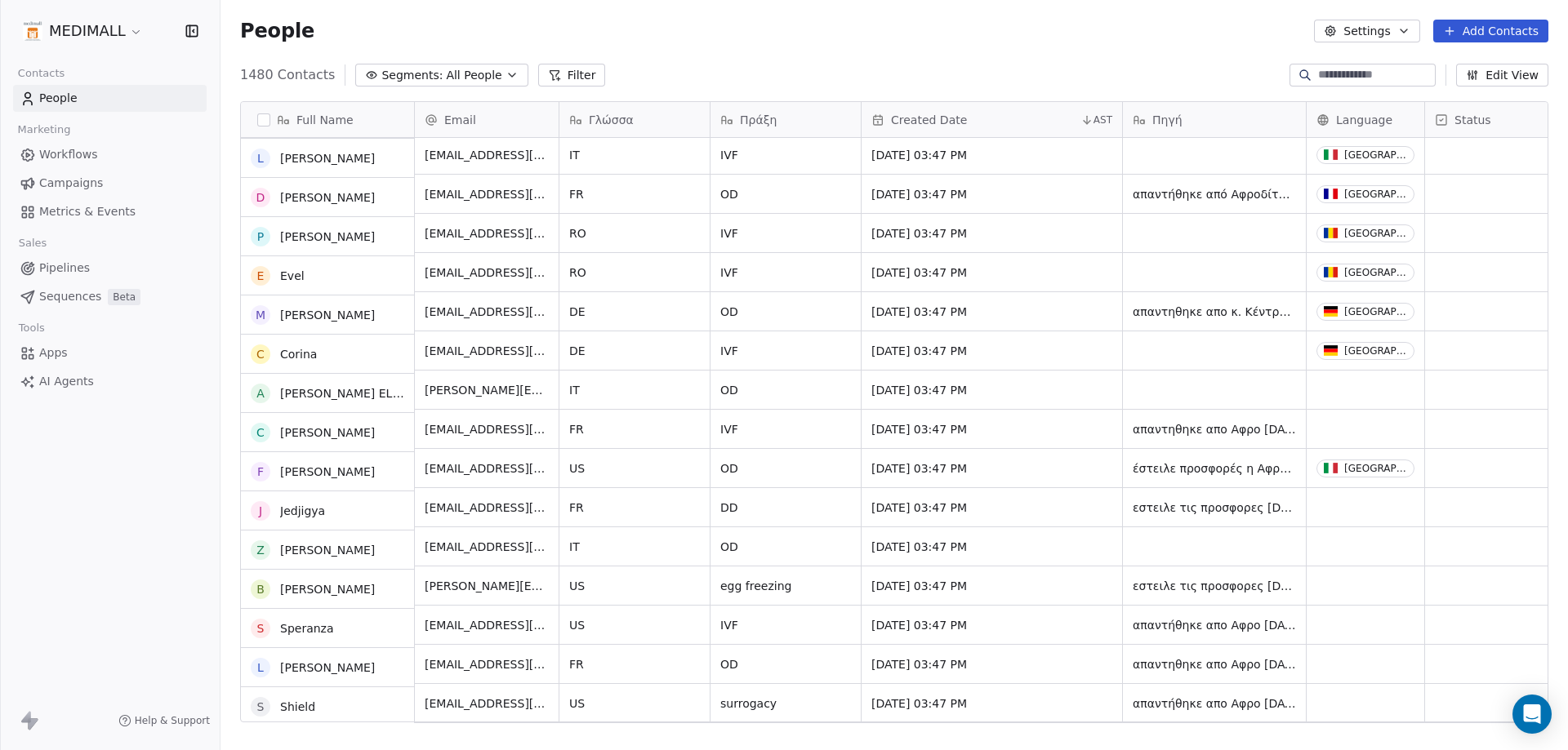
scroll to position [9877, 0]
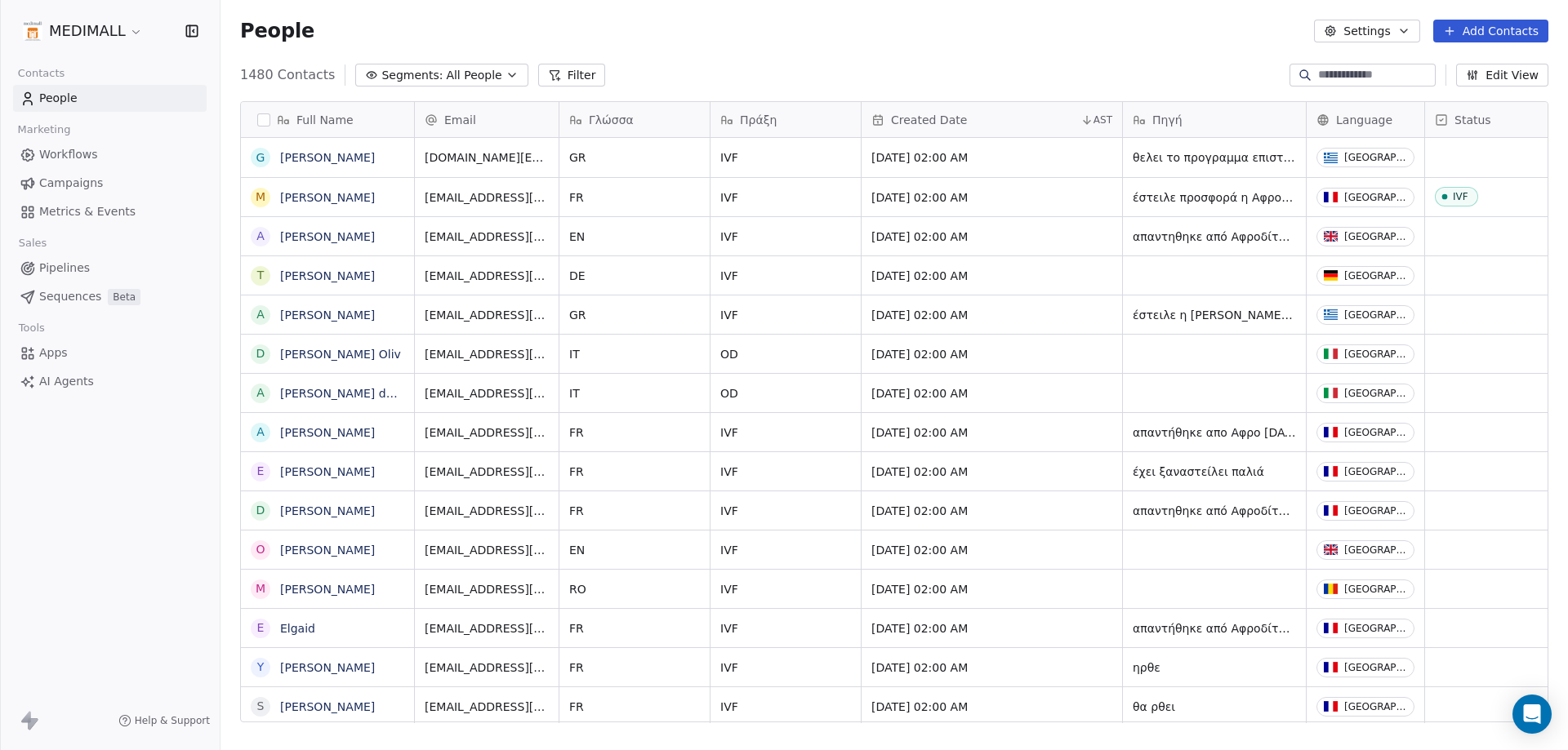
scroll to position [648, 1335]
